Goal: Task Accomplishment & Management: Manage account settings

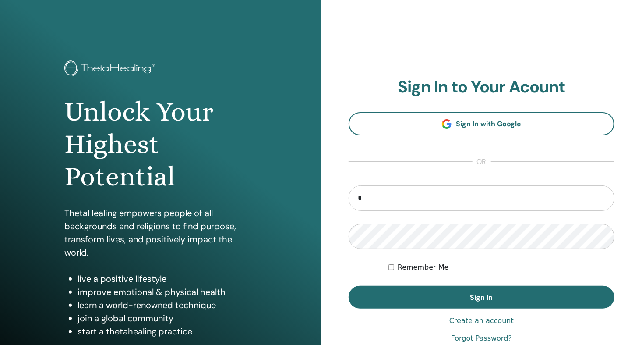
type input "**********"
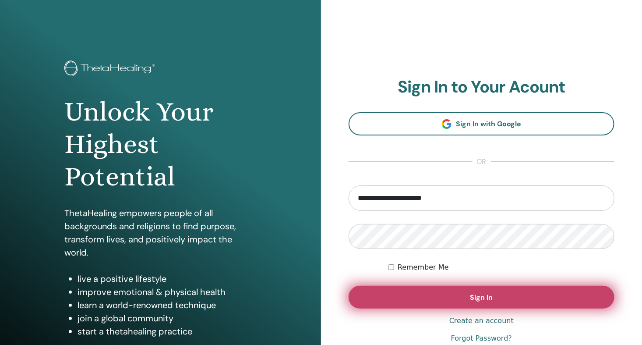
click at [488, 296] on span "Sign In" at bounding box center [482, 297] width 23 height 9
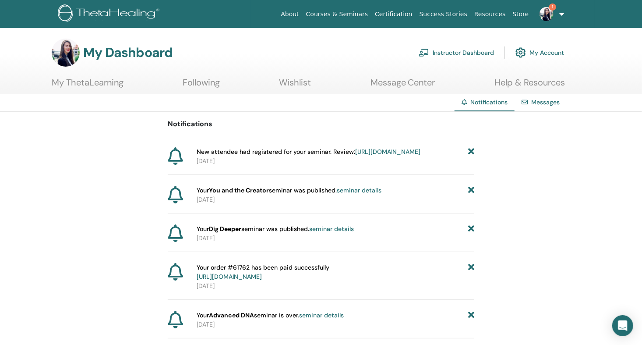
click at [471, 150] on icon at bounding box center [471, 151] width 6 height 9
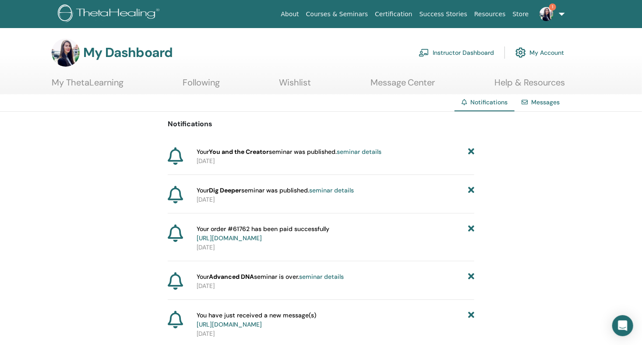
click at [467, 49] on link "Instructor Dashboard" at bounding box center [456, 52] width 75 height 19
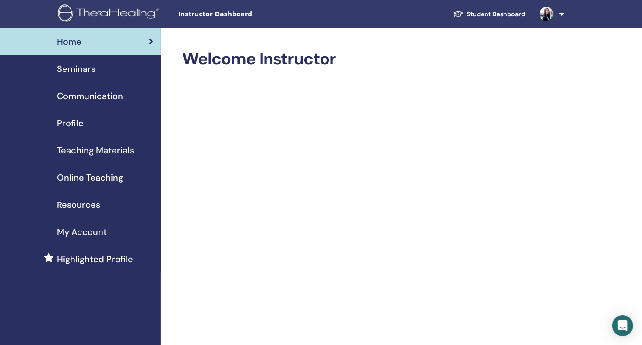
click at [104, 68] on div "Seminars" at bounding box center [80, 68] width 147 height 13
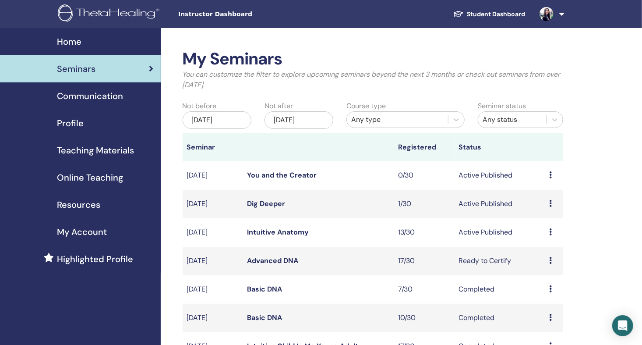
click at [279, 201] on link "Dig Deeper" at bounding box center [267, 203] width 38 height 9
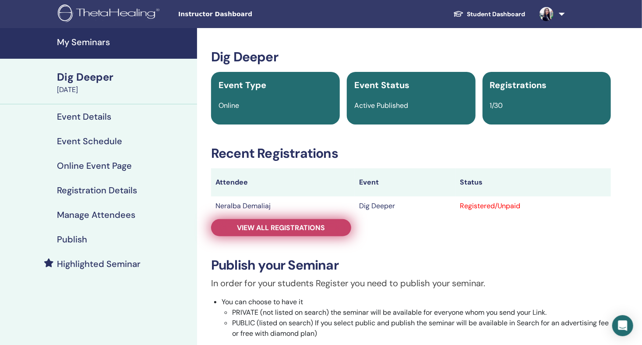
click at [305, 225] on span "View all registrations" at bounding box center [282, 227] width 88 height 9
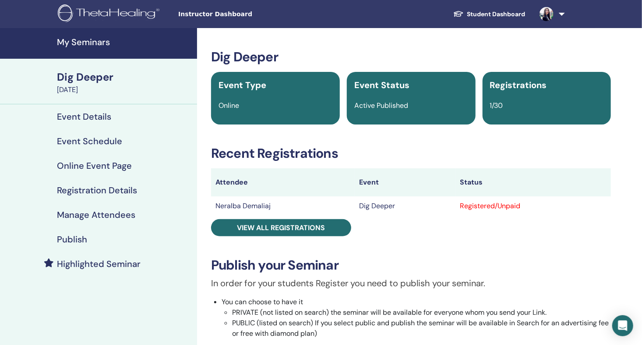
click at [85, 42] on h4 "My Seminars" at bounding box center [124, 42] width 135 height 11
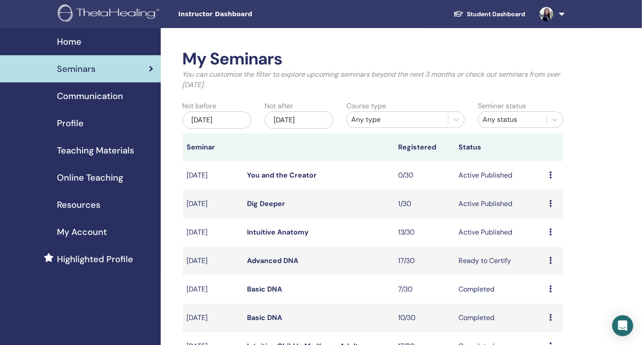
click at [280, 228] on link "Intuitive Anatomy" at bounding box center [279, 231] width 62 height 9
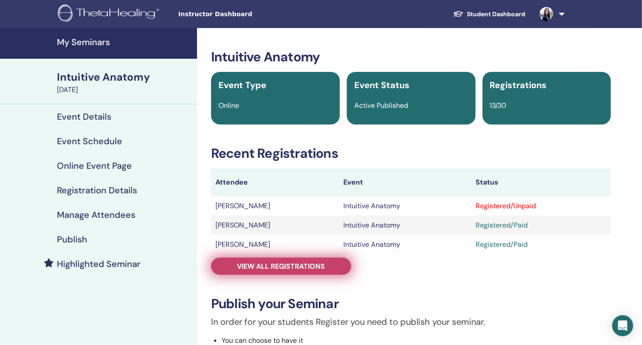
click at [292, 266] on span "View all registrations" at bounding box center [282, 266] width 88 height 9
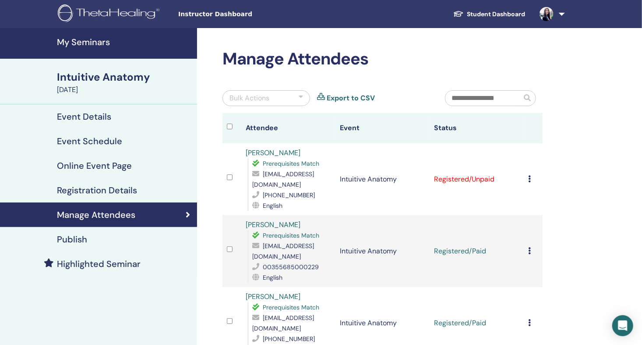
click at [528, 179] on td "Cancel Registration Do not auto-certify Mark as Paid Mark as Unpaid Mark as Abs…" at bounding box center [533, 179] width 19 height 72
click at [531, 178] on icon at bounding box center [530, 178] width 3 height 7
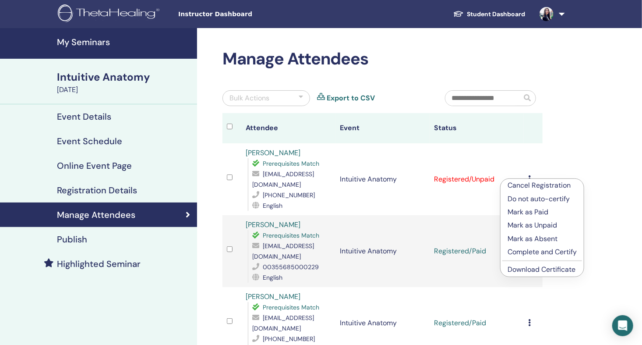
click at [530, 213] on p "Mark as Paid" at bounding box center [542, 212] width 69 height 11
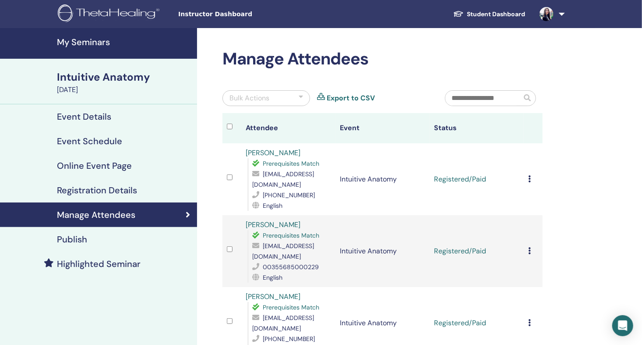
click at [92, 40] on h4 "My Seminars" at bounding box center [124, 42] width 135 height 11
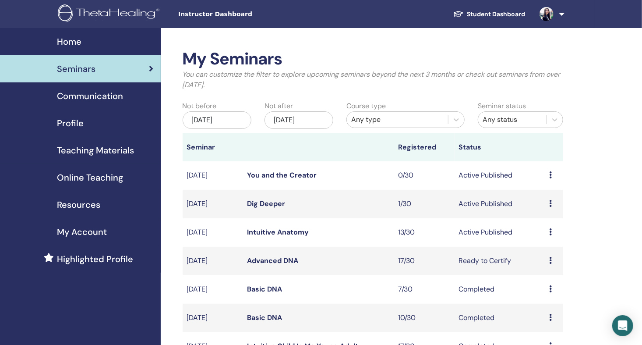
click at [82, 177] on span "Online Teaching" at bounding box center [90, 177] width 66 height 13
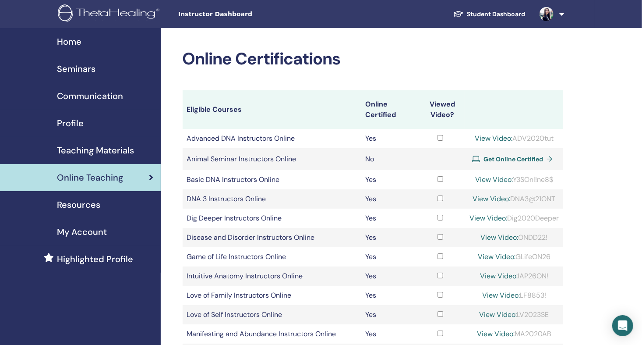
scroll to position [73, 0]
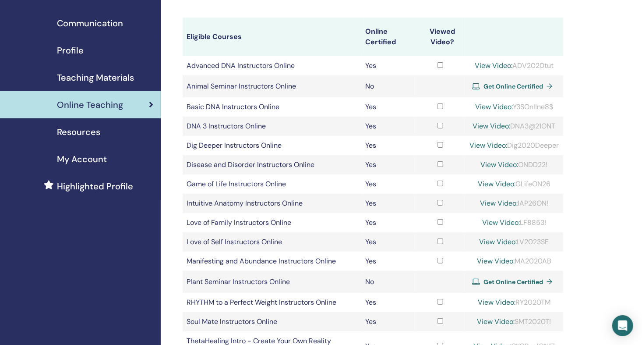
click at [489, 182] on link "View Video:" at bounding box center [497, 183] width 38 height 9
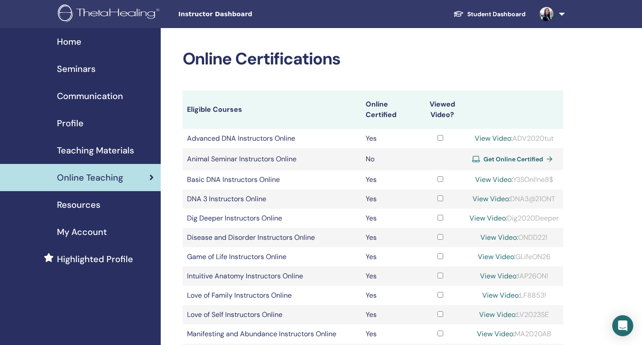
scroll to position [72, 0]
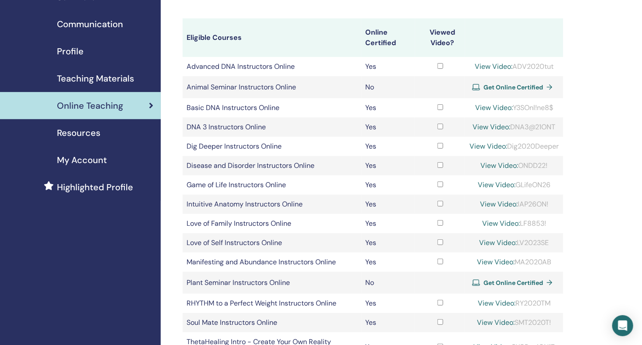
drag, startPoint x: 518, startPoint y: 182, endPoint x: 551, endPoint y: 184, distance: 33.4
click at [551, 184] on div "View Video: GLifeON26" at bounding box center [514, 185] width 89 height 11
drag, startPoint x: 551, startPoint y: 184, endPoint x: 544, endPoint y: 184, distance: 7.0
copy div "GLifeON26"
click at [478, 181] on link "View Video:" at bounding box center [497, 184] width 38 height 9
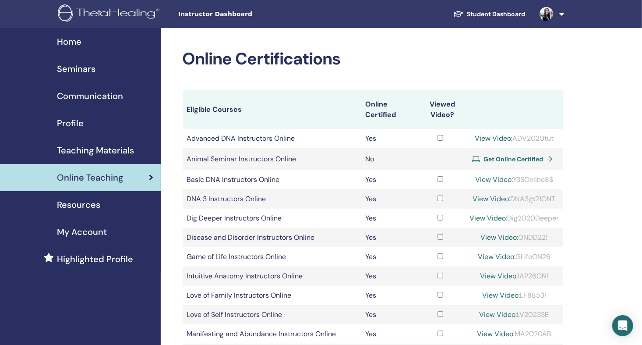
click at [84, 67] on span "Seminars" at bounding box center [76, 68] width 39 height 13
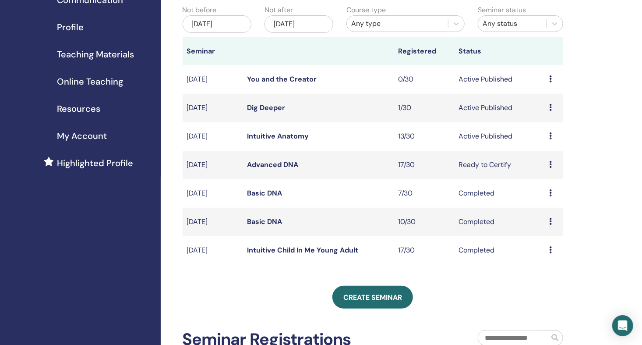
scroll to position [146, 0]
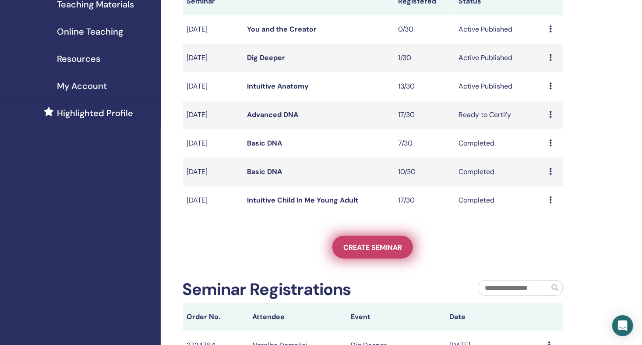
click at [387, 247] on span "Create seminar" at bounding box center [373, 247] width 59 height 9
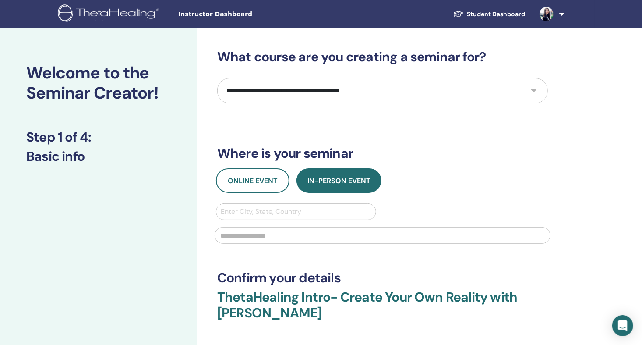
click at [333, 97] on select "**********" at bounding box center [382, 90] width 331 height 25
select select "**"
click at [217, 78] on select "**********" at bounding box center [382, 90] width 331 height 25
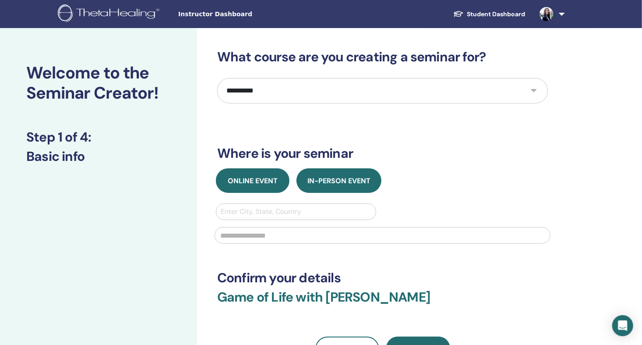
click at [262, 184] on span "Online Event" at bounding box center [253, 180] width 50 height 9
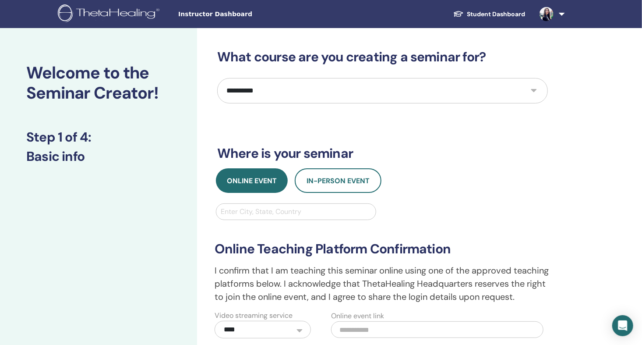
drag, startPoint x: 486, startPoint y: 13, endPoint x: 479, endPoint y: 20, distance: 9.9
click at [486, 13] on link "Student Dashboard" at bounding box center [490, 14] width 86 height 16
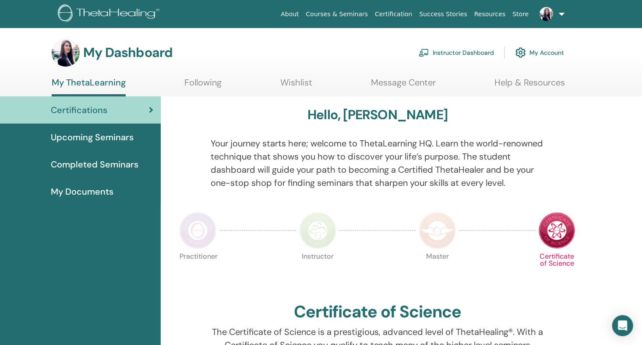
click at [104, 163] on span "Completed Seminars" at bounding box center [95, 164] width 88 height 13
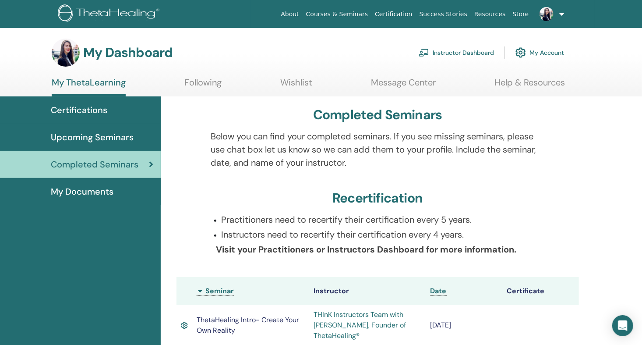
click at [471, 50] on link "Instructor Dashboard" at bounding box center [456, 52] width 75 height 19
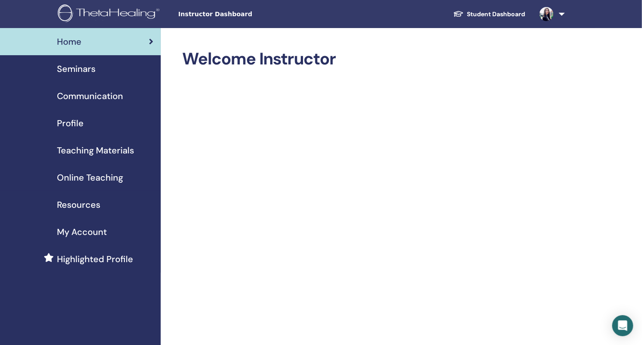
click at [87, 151] on span "Teaching Materials" at bounding box center [95, 150] width 77 height 13
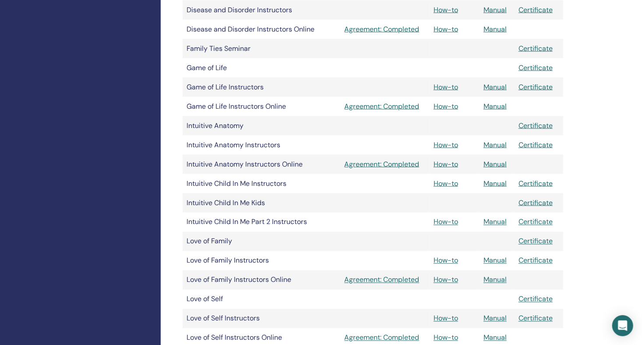
scroll to position [657, 0]
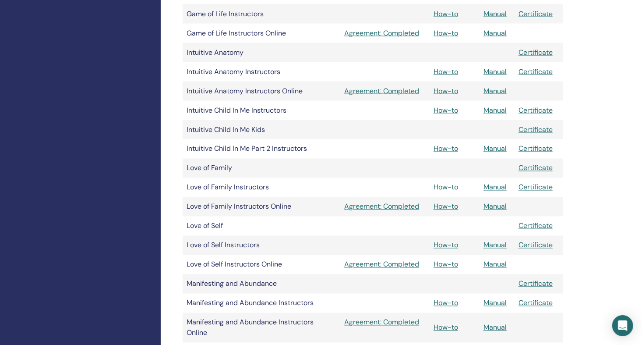
click at [453, 186] on link "How-to" at bounding box center [446, 187] width 25 height 9
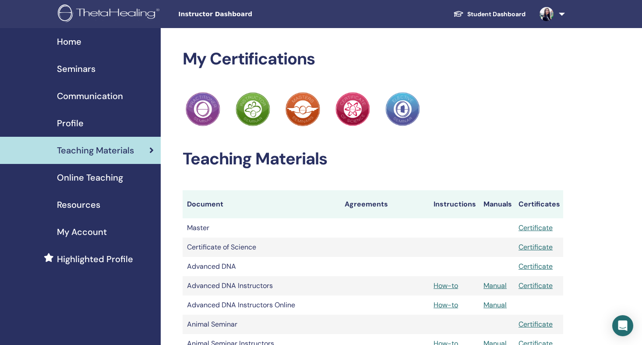
scroll to position [657, 0]
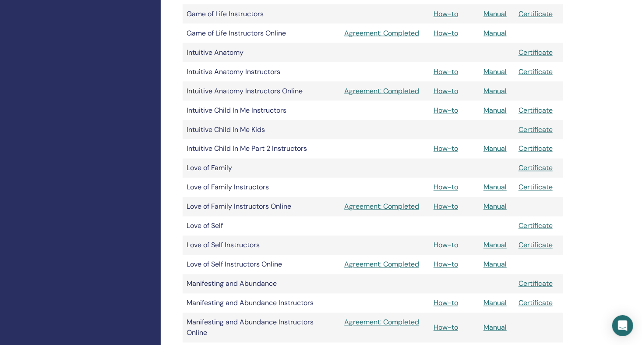
click at [454, 244] on link "How-to" at bounding box center [446, 245] width 25 height 9
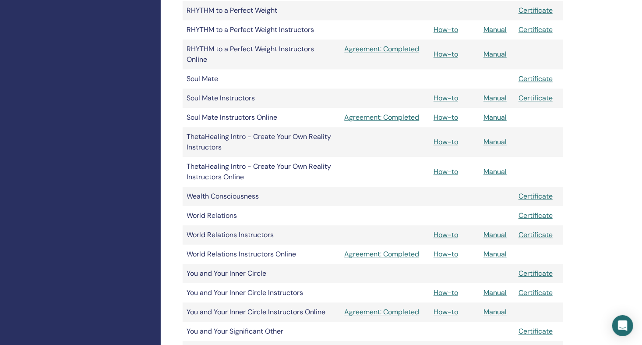
scroll to position [1168, 0]
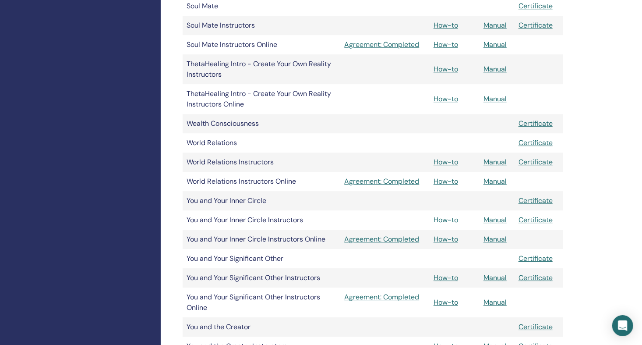
click at [446, 222] on link "How-to" at bounding box center [446, 219] width 25 height 9
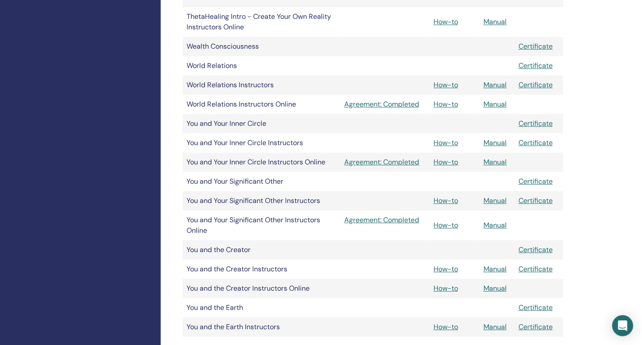
scroll to position [1315, 0]
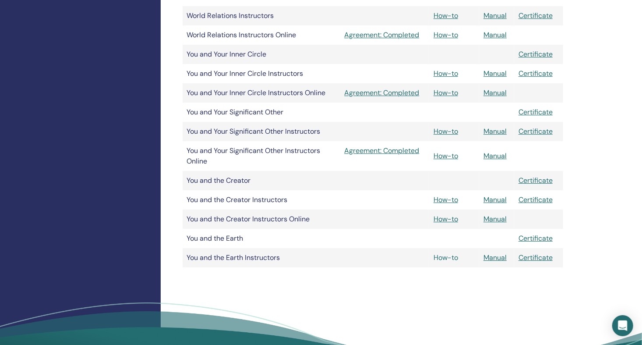
click at [454, 257] on link "How-to" at bounding box center [446, 257] width 25 height 9
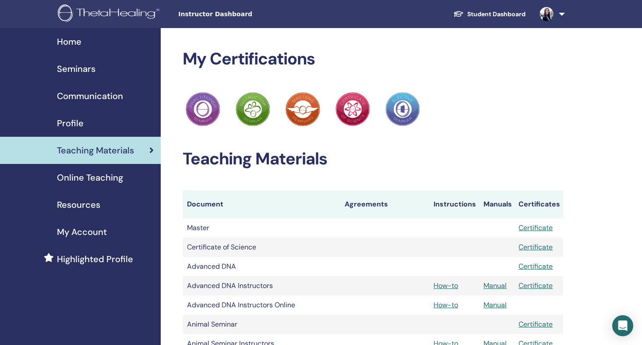
scroll to position [1315, 0]
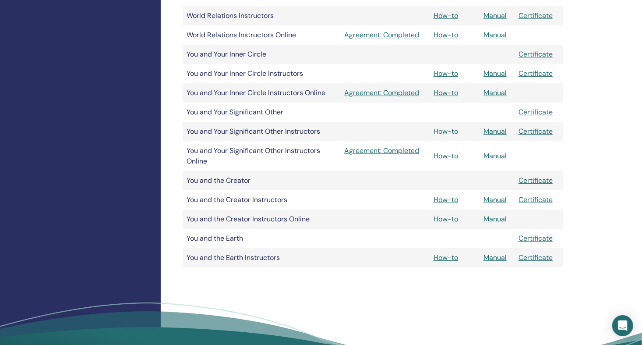
click at [451, 132] on link "How-to" at bounding box center [446, 131] width 25 height 9
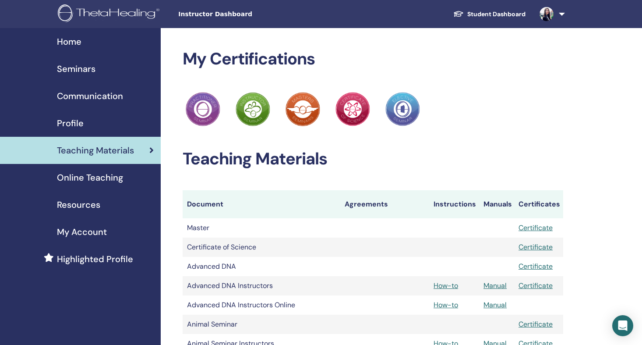
scroll to position [1315, 0]
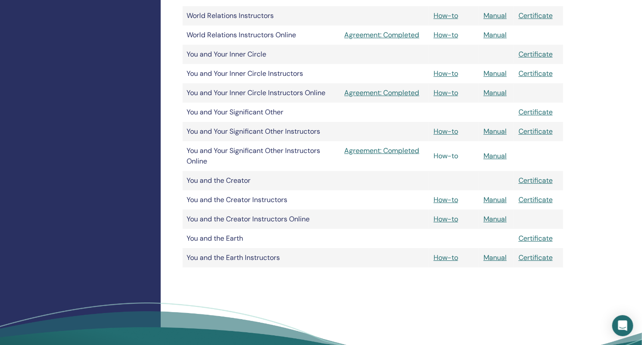
click at [449, 154] on link "How-to" at bounding box center [446, 155] width 25 height 9
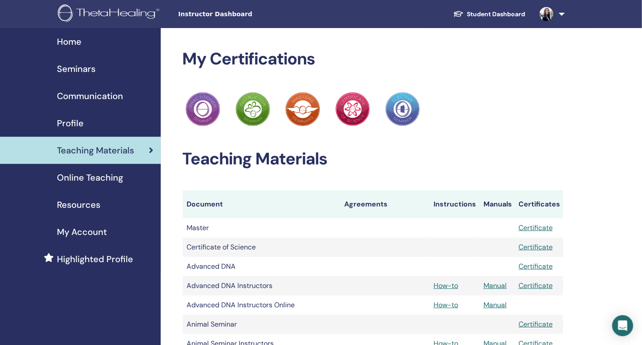
click at [82, 67] on span "Seminars" at bounding box center [76, 68] width 39 height 13
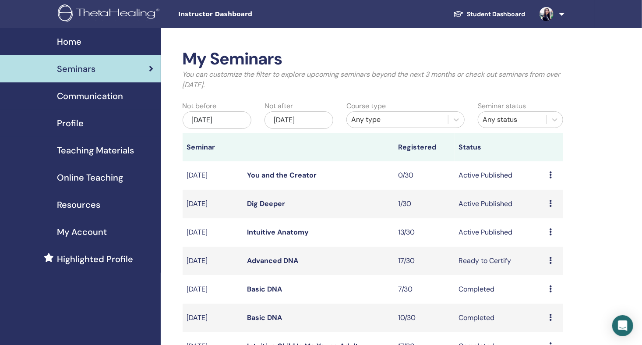
click at [80, 120] on span "Profile" at bounding box center [70, 123] width 27 height 13
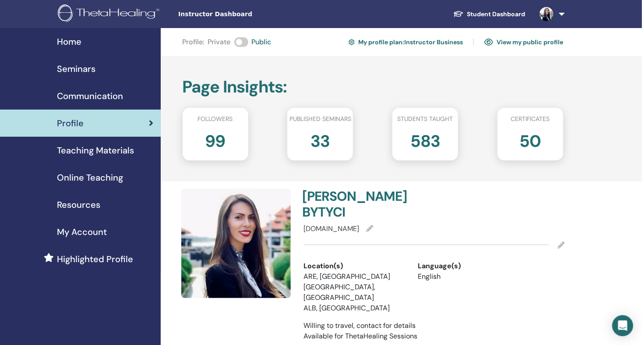
click at [551, 8] on img at bounding box center [547, 14] width 14 height 14
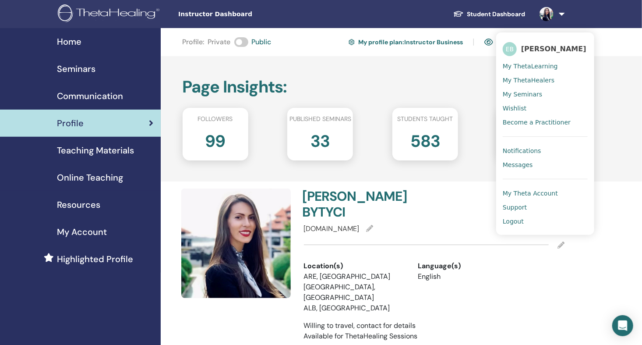
click at [514, 220] on span "Logout" at bounding box center [513, 221] width 21 height 8
